Goal: Task Accomplishment & Management: Complete application form

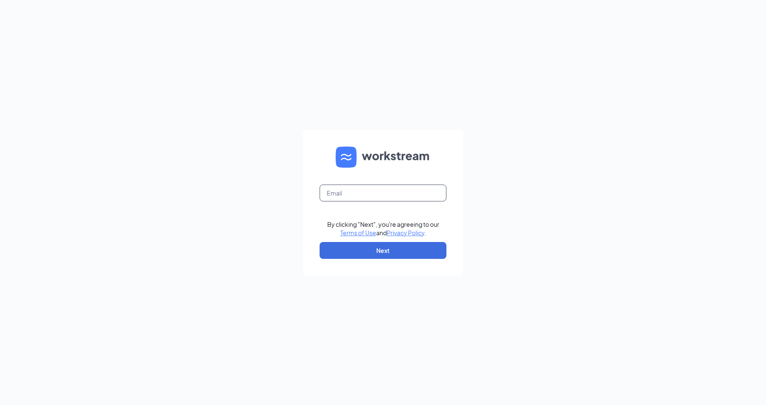
click at [361, 196] on input "text" at bounding box center [383, 193] width 127 height 17
type input "[EMAIL_ADDRESS][DOMAIN_NAME]"
click at [382, 252] on button "Next" at bounding box center [383, 250] width 127 height 17
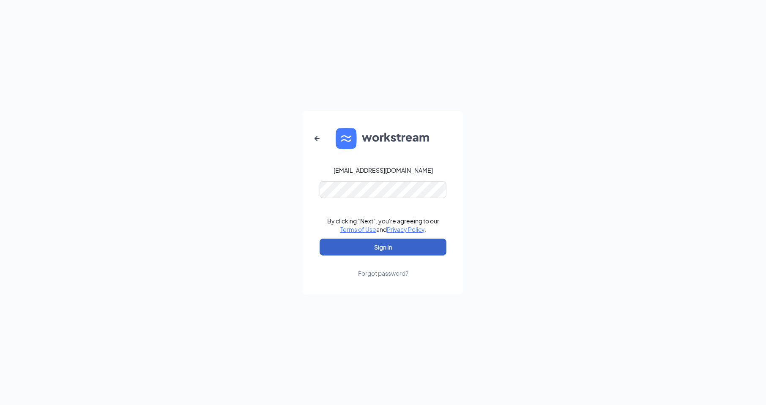
click at [387, 245] on button "Sign In" at bounding box center [383, 247] width 127 height 17
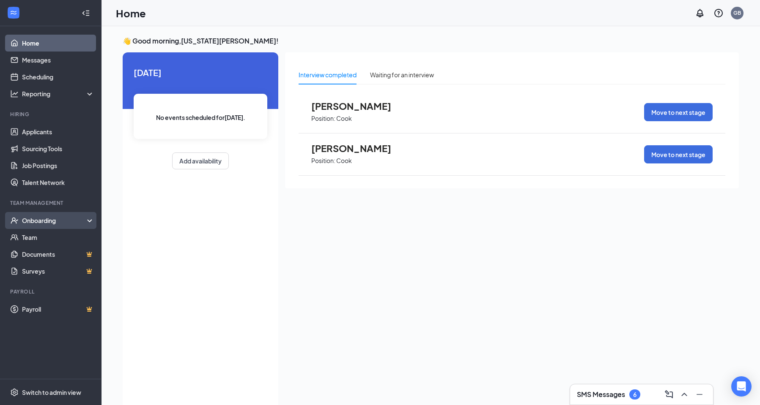
click at [46, 221] on div "Onboarding" at bounding box center [54, 220] width 65 height 8
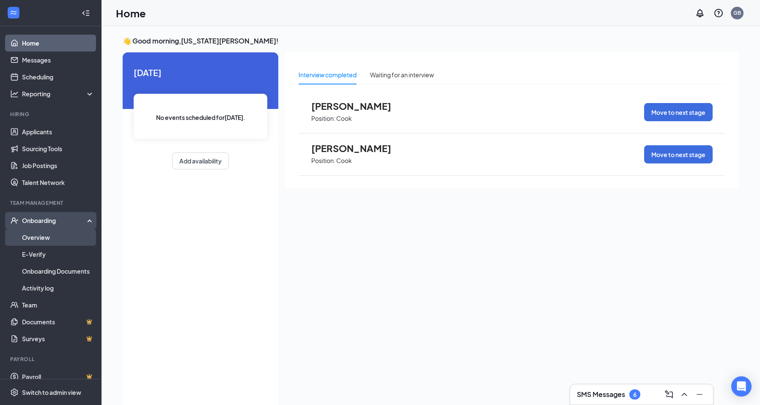
click at [48, 240] on link "Overview" at bounding box center [58, 237] width 72 height 17
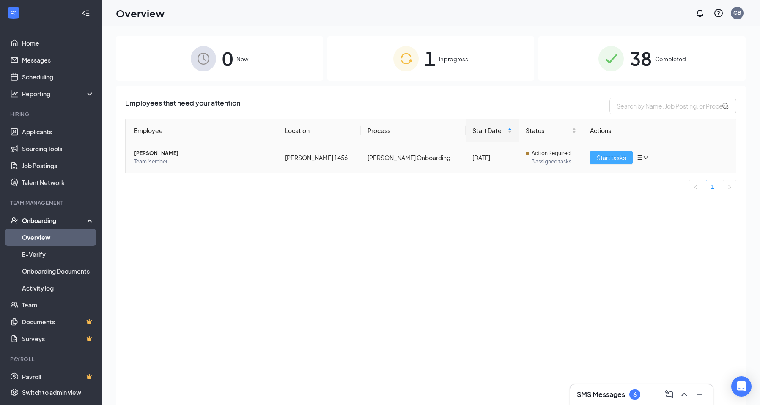
click at [596, 155] on button "Start tasks" at bounding box center [611, 158] width 43 height 14
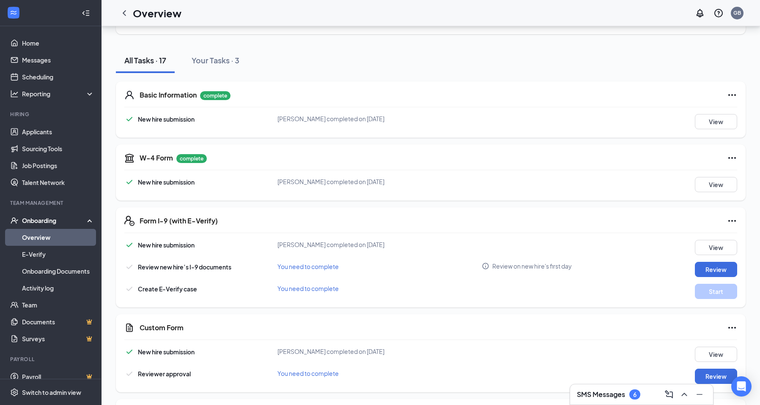
scroll to position [127, 0]
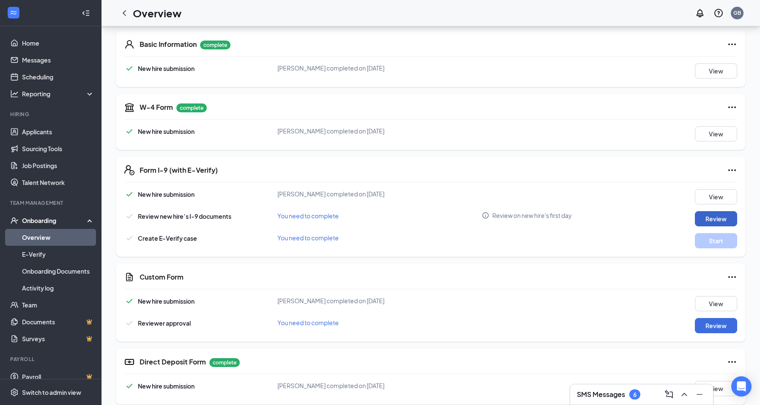
click at [717, 219] on button "Review" at bounding box center [716, 218] width 42 height 15
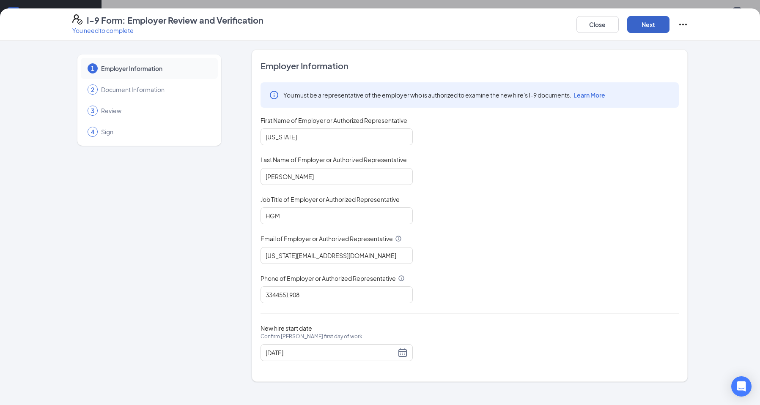
click at [648, 27] on button "Next" at bounding box center [648, 24] width 42 height 17
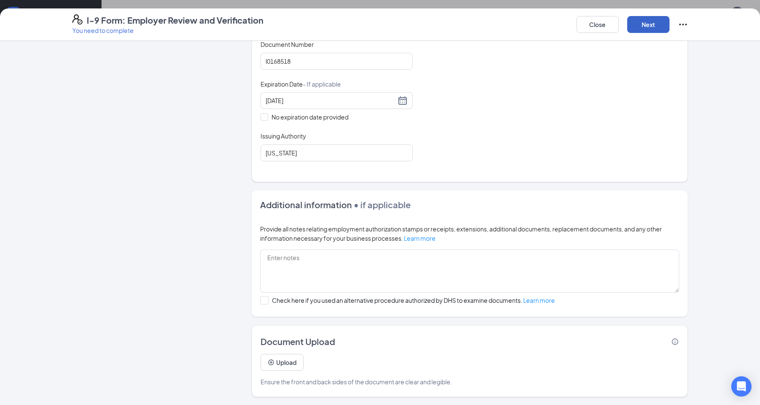
scroll to position [347, 0]
click at [653, 28] on button "Next" at bounding box center [648, 24] width 42 height 17
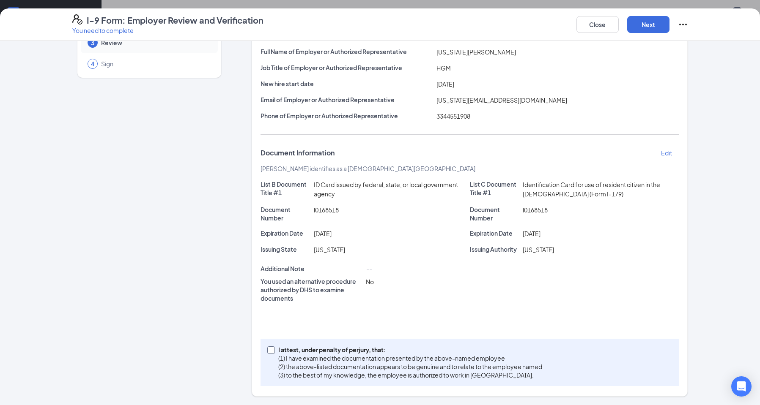
click at [267, 351] on input "I attest, under penalty of perjury, that: (1) I have examined the documentation…" at bounding box center [270, 350] width 6 height 6
checkbox input "true"
click at [637, 26] on button "Next" at bounding box center [648, 24] width 42 height 17
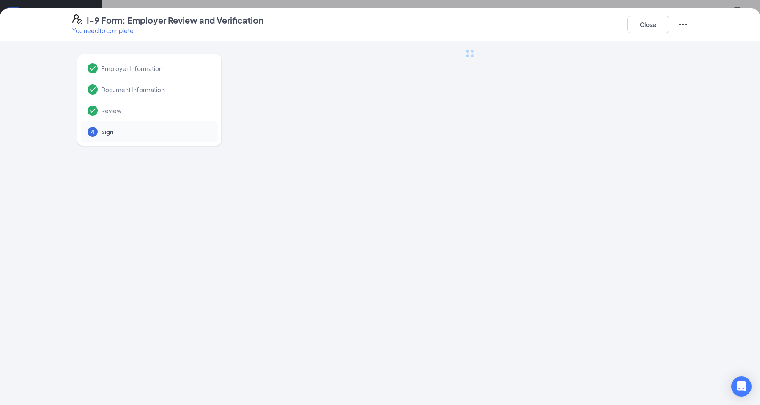
scroll to position [0, 0]
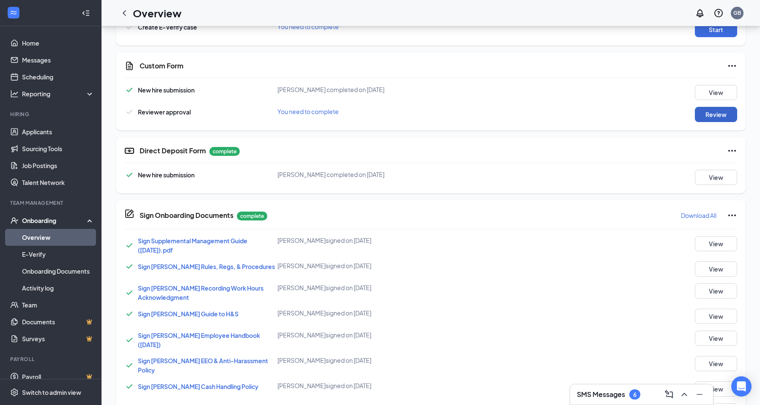
click at [706, 117] on button "Review" at bounding box center [716, 114] width 42 height 15
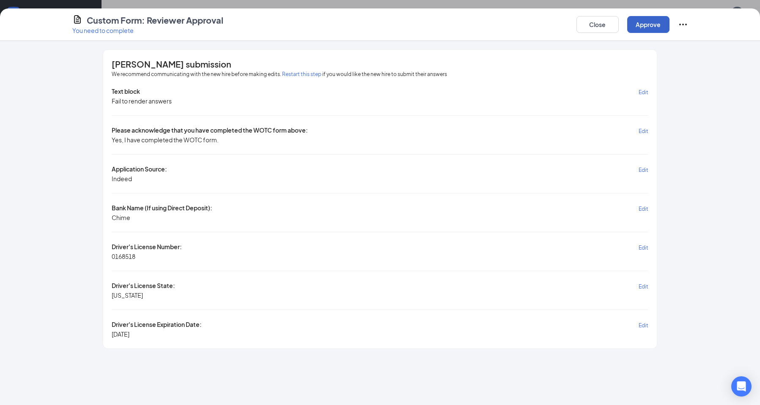
click at [648, 28] on button "Approve" at bounding box center [648, 24] width 42 height 17
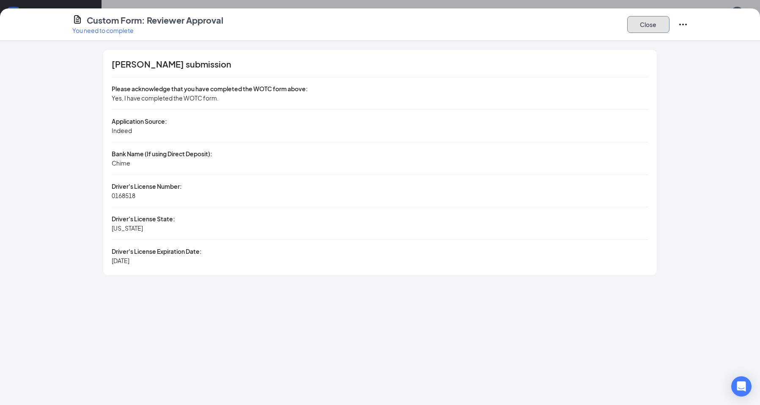
click at [638, 24] on button "Close" at bounding box center [648, 24] width 42 height 17
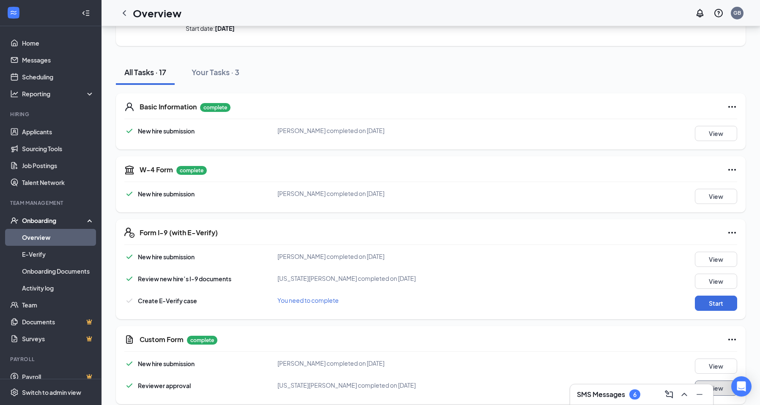
scroll to position [47, 0]
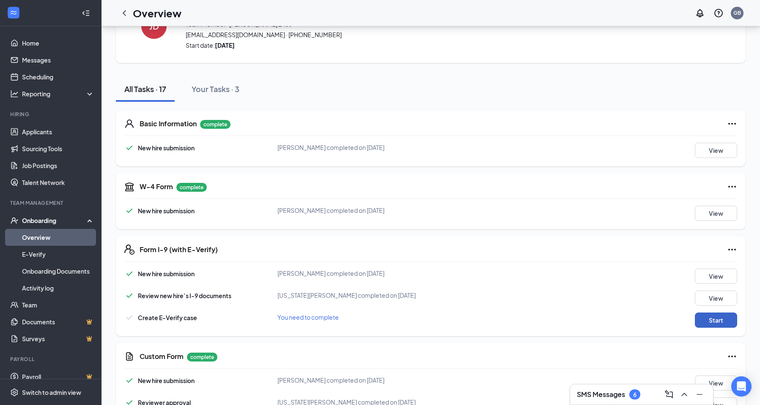
click at [728, 320] on button "Start" at bounding box center [716, 320] width 42 height 15
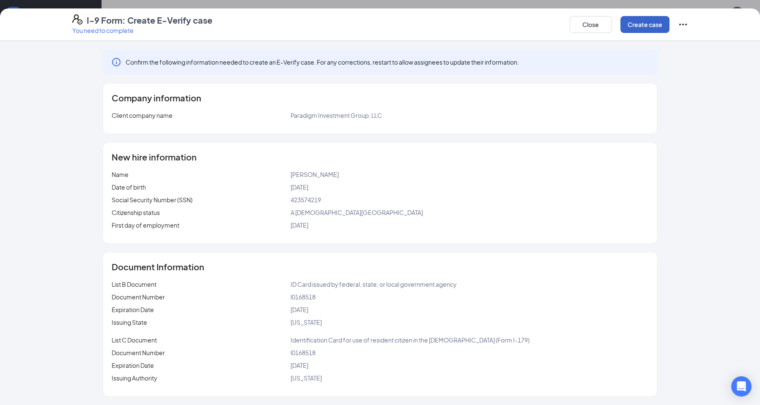
click at [645, 29] on button "Create case" at bounding box center [644, 24] width 49 height 17
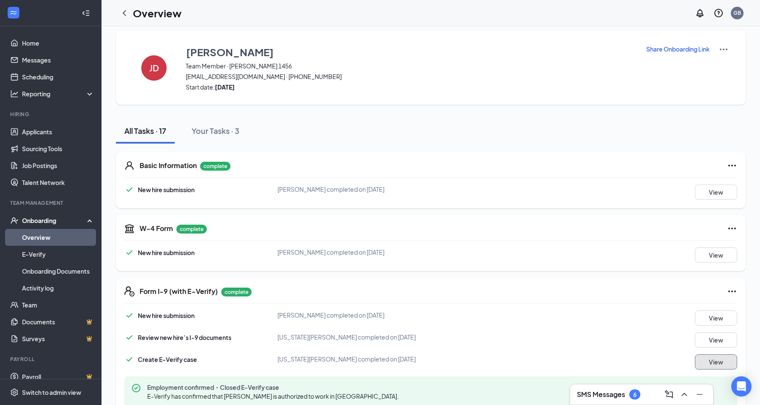
scroll to position [0, 0]
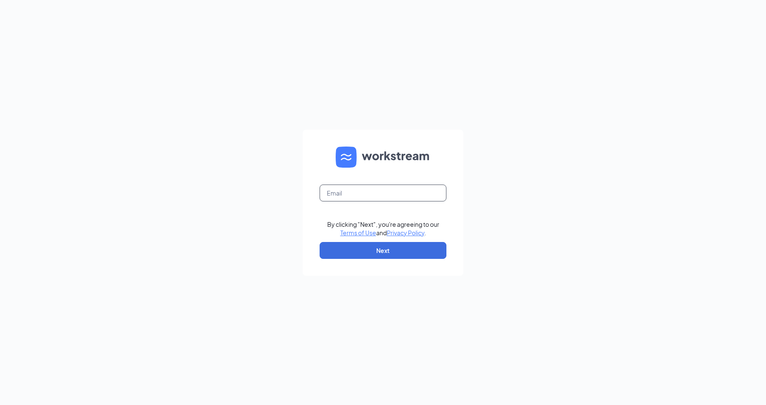
drag, startPoint x: 393, startPoint y: 195, endPoint x: 394, endPoint y: 200, distance: 5.3
click at [393, 196] on input "text" at bounding box center [383, 193] width 127 height 17
type input "1456@internal-email.com"
click at [401, 247] on button "Next" at bounding box center [383, 250] width 127 height 17
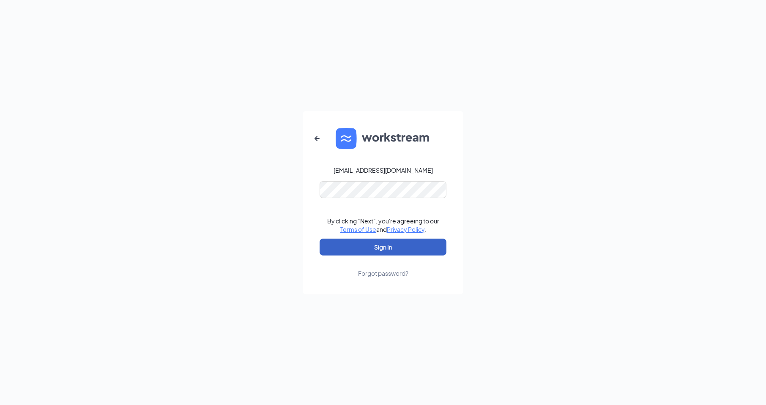
click at [399, 246] on button "Sign In" at bounding box center [383, 247] width 127 height 17
